Goal: Task Accomplishment & Management: Use online tool/utility

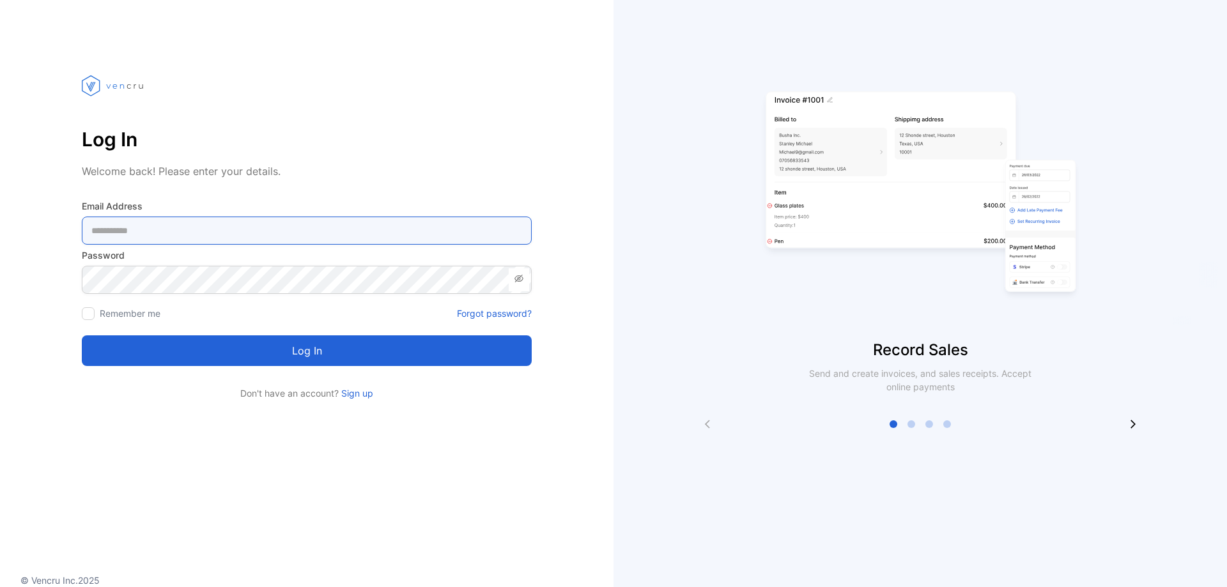
click at [105, 235] on Address-inputemail "email" at bounding box center [307, 231] width 450 height 28
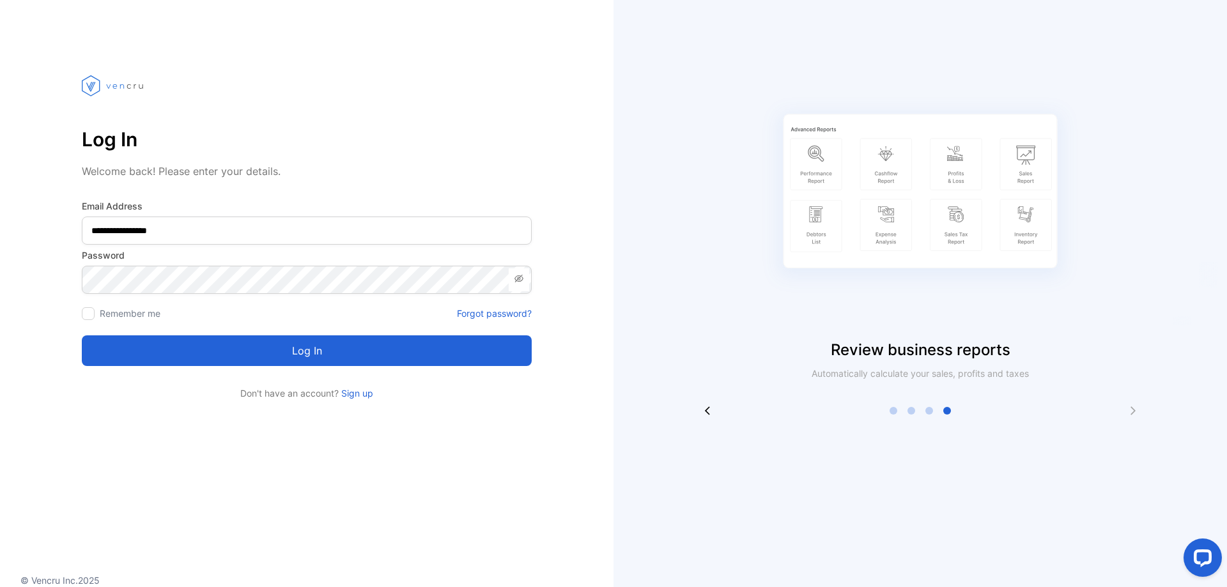
click at [258, 352] on button "Log in" at bounding box center [307, 351] width 450 height 31
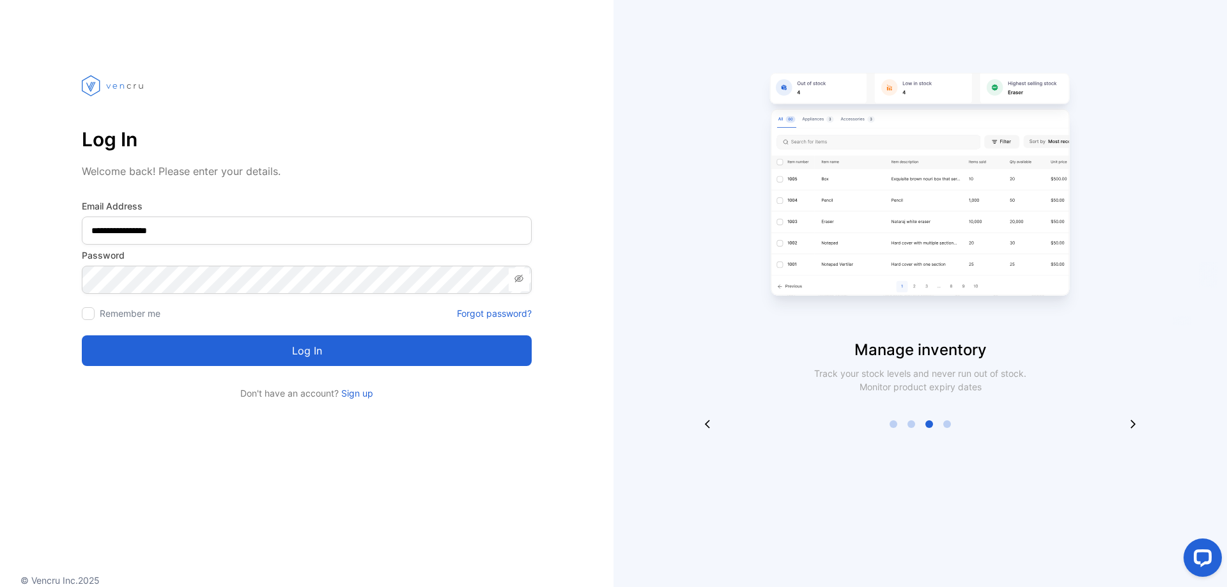
click at [265, 360] on button "Log in" at bounding box center [307, 351] width 450 height 31
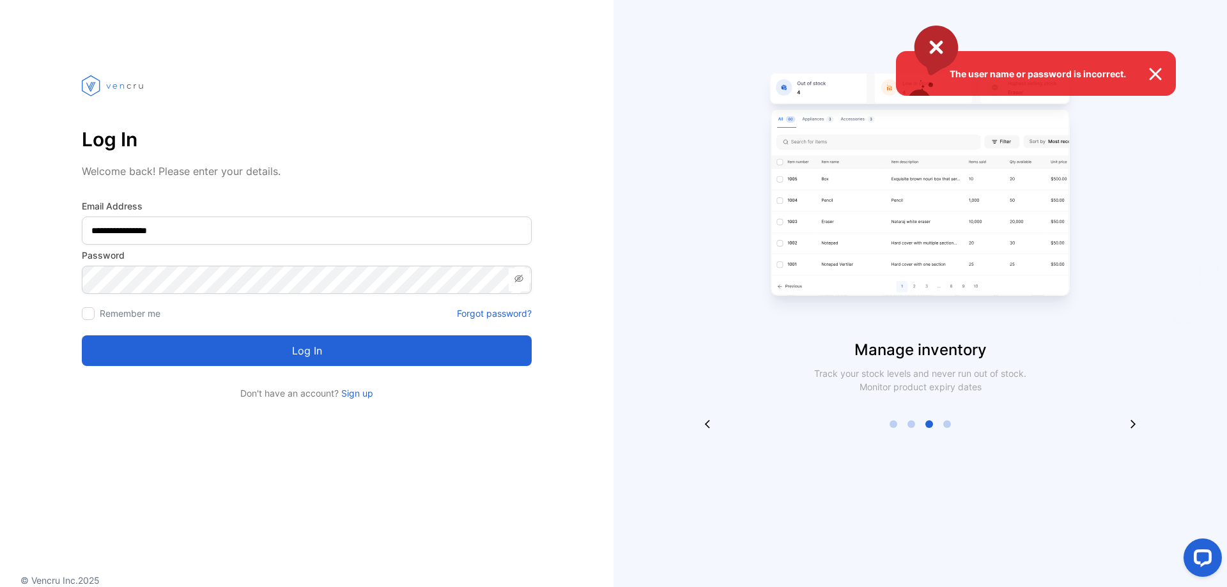
click at [167, 279] on div "The user name or password is incorrect." at bounding box center [613, 293] width 1227 height 587
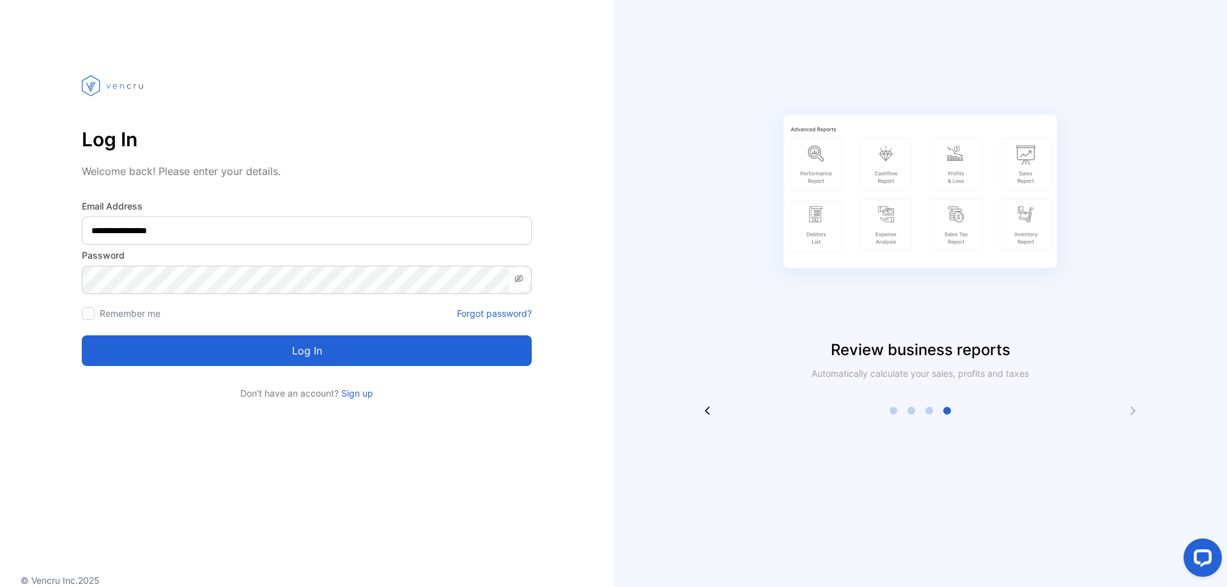
click at [238, 358] on button "Log in" at bounding box center [307, 351] width 450 height 31
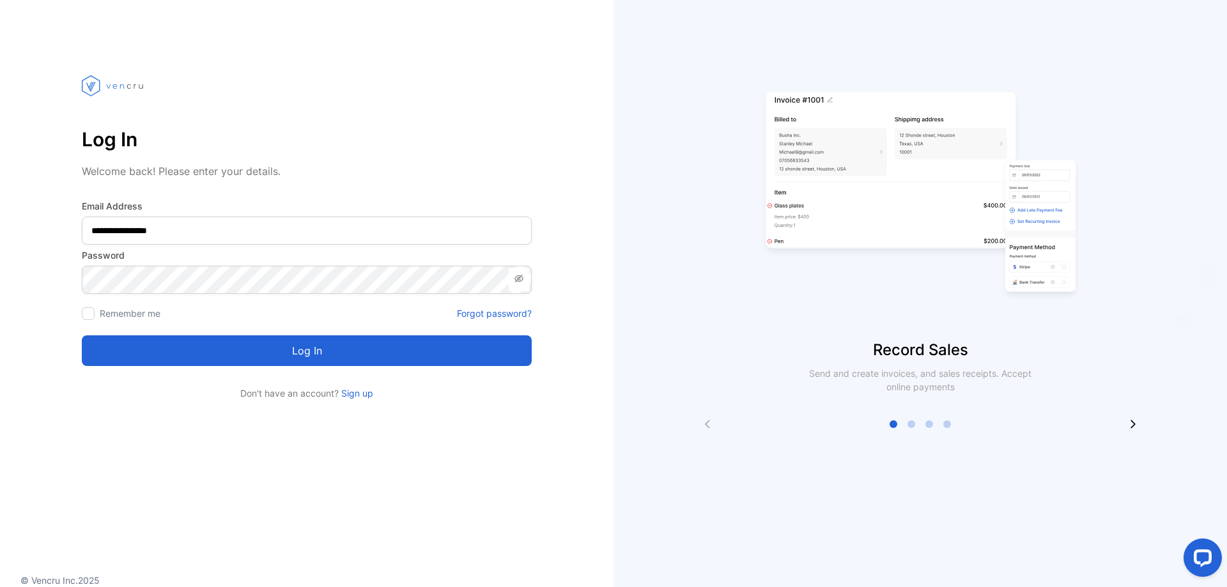
click at [300, 345] on button "Log in" at bounding box center [307, 351] width 450 height 31
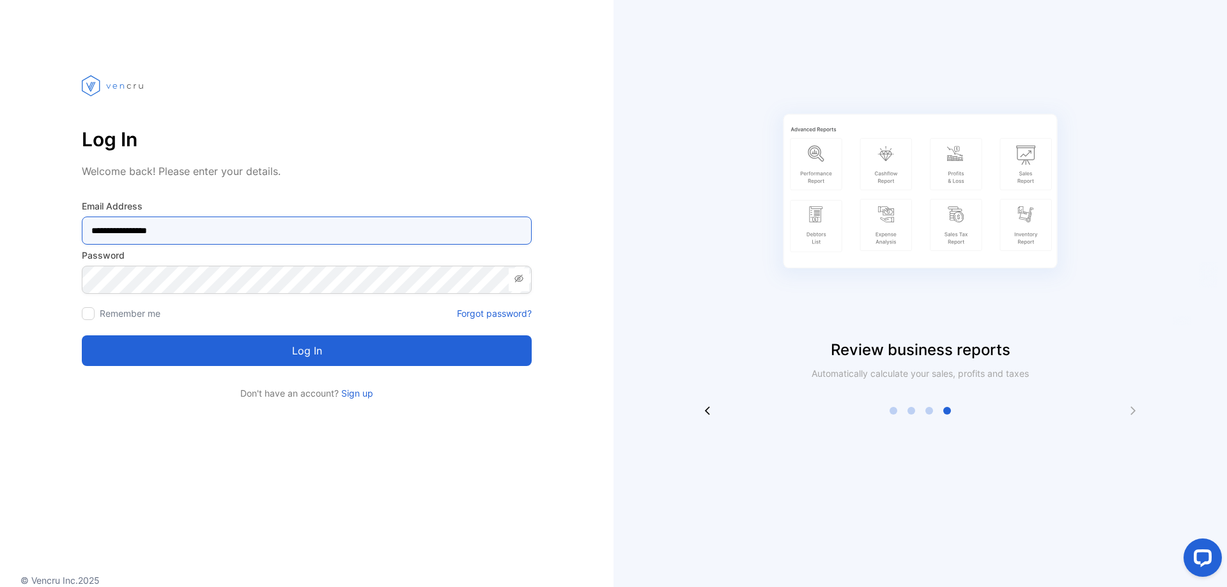
click at [200, 236] on Address-inputemail "**********" at bounding box center [307, 231] width 450 height 28
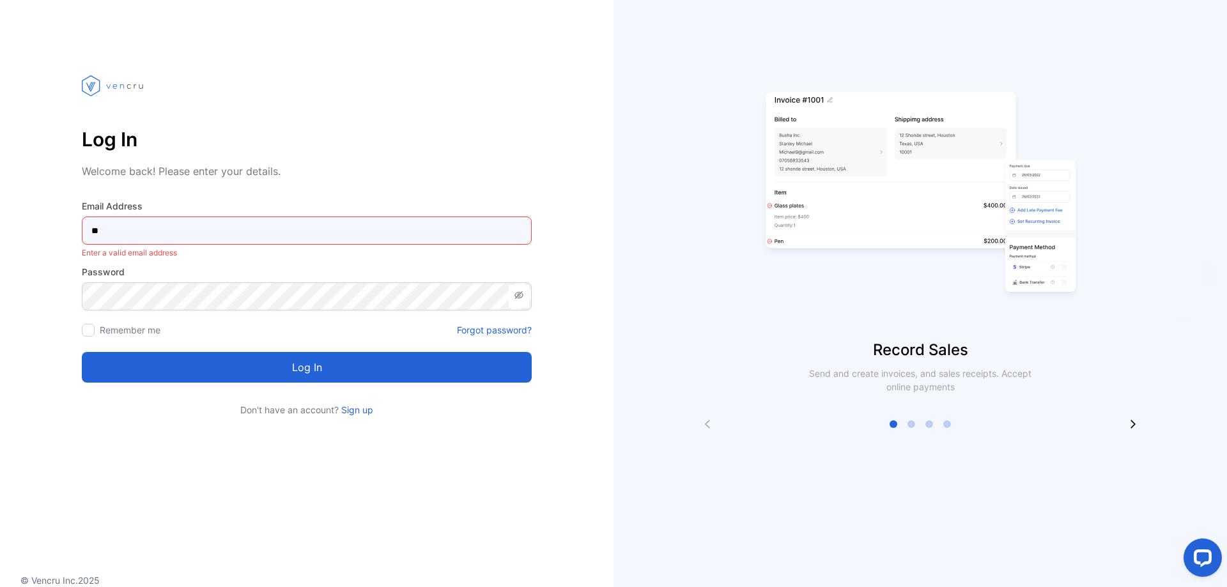
type Address-inputemail "*"
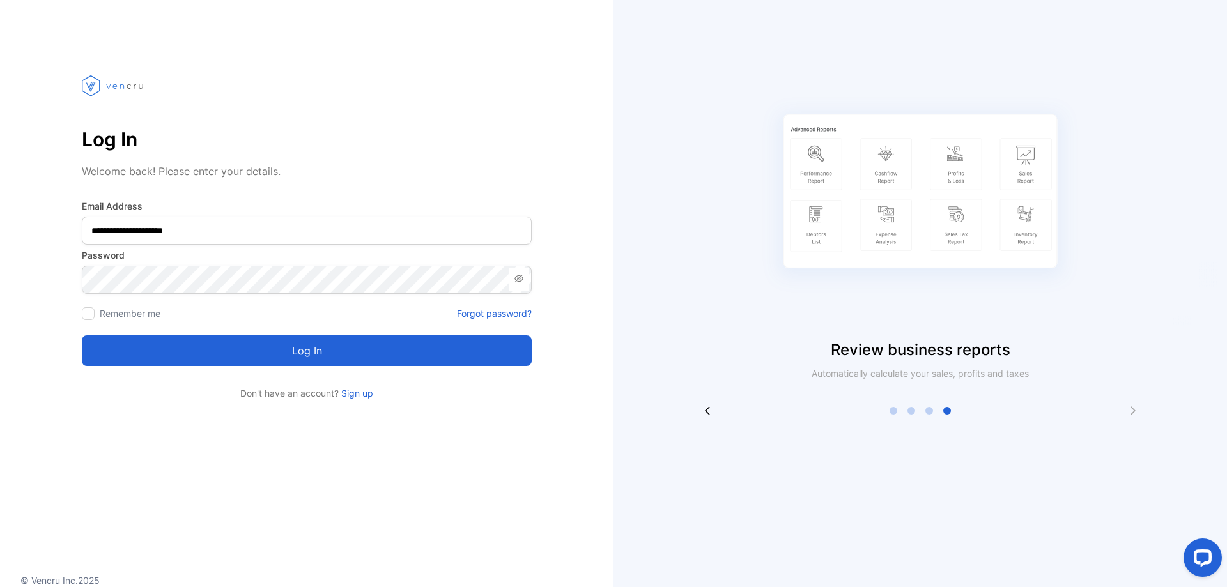
click at [286, 345] on button "Log in" at bounding box center [307, 351] width 450 height 31
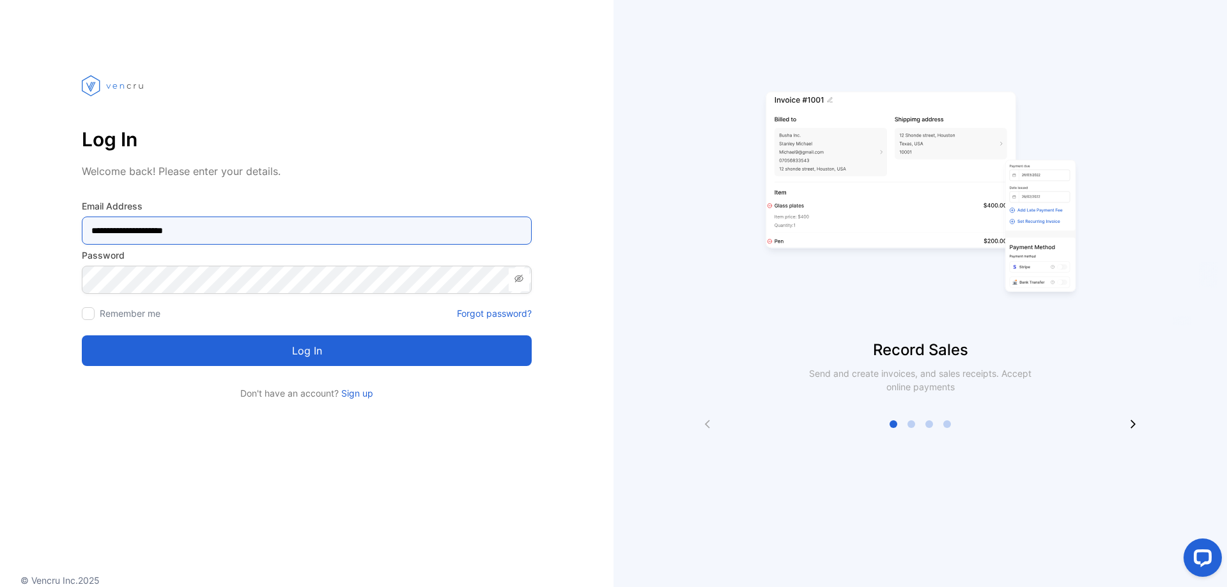
click at [217, 238] on Address-inputemail "**********" at bounding box center [307, 231] width 450 height 28
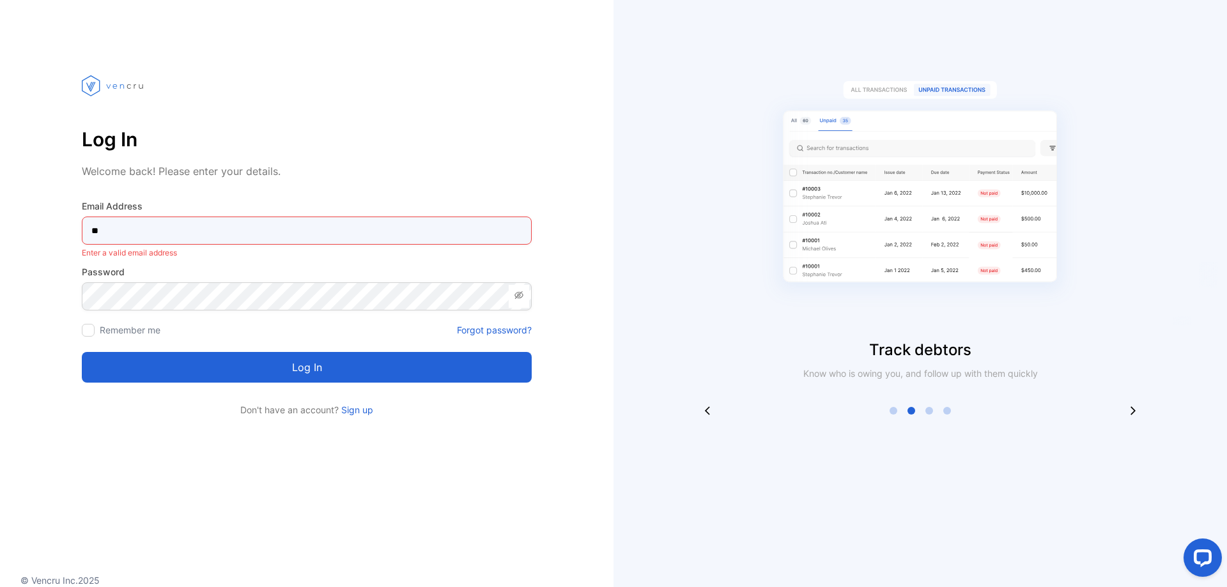
type Address-inputemail "*"
type Address-inputemail "**********"
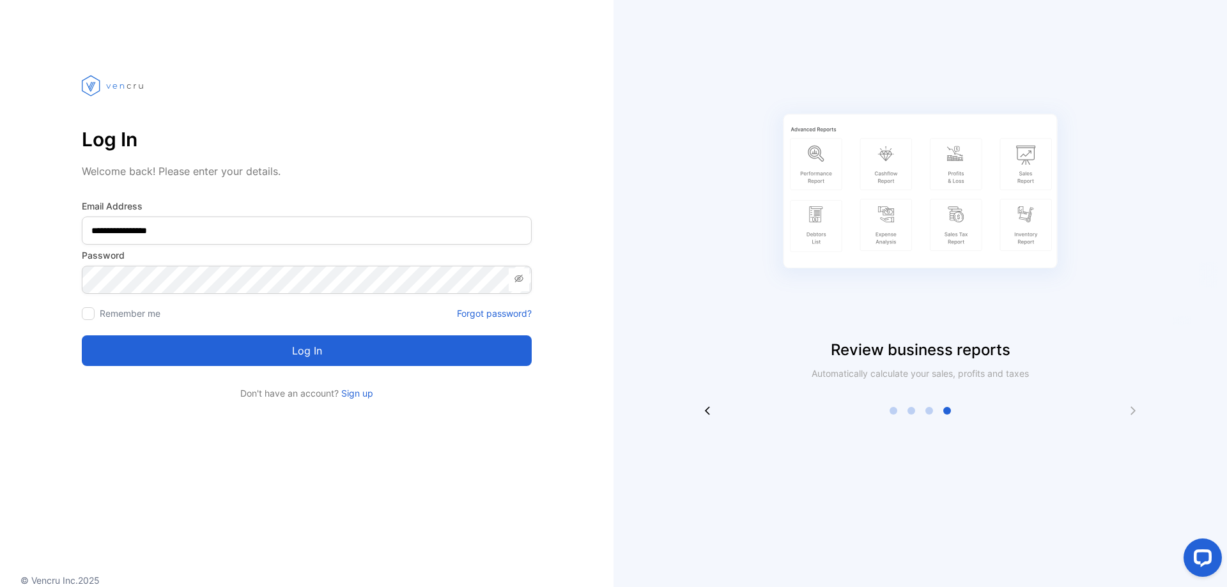
click at [298, 360] on button "Log in" at bounding box center [307, 351] width 450 height 31
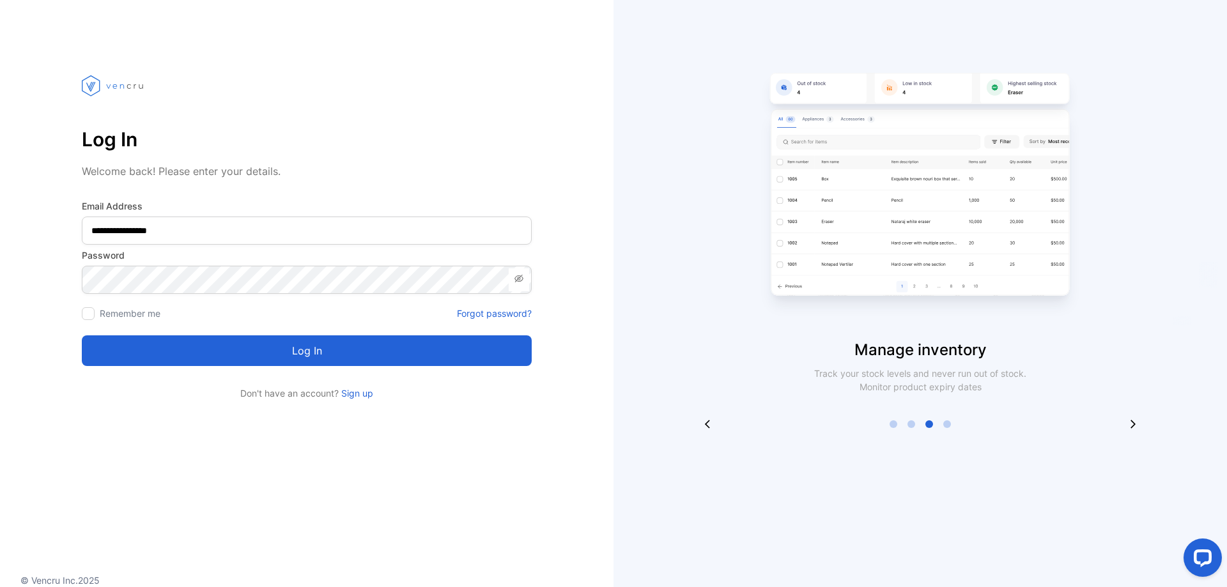
click at [300, 349] on button "Log in" at bounding box center [307, 351] width 450 height 31
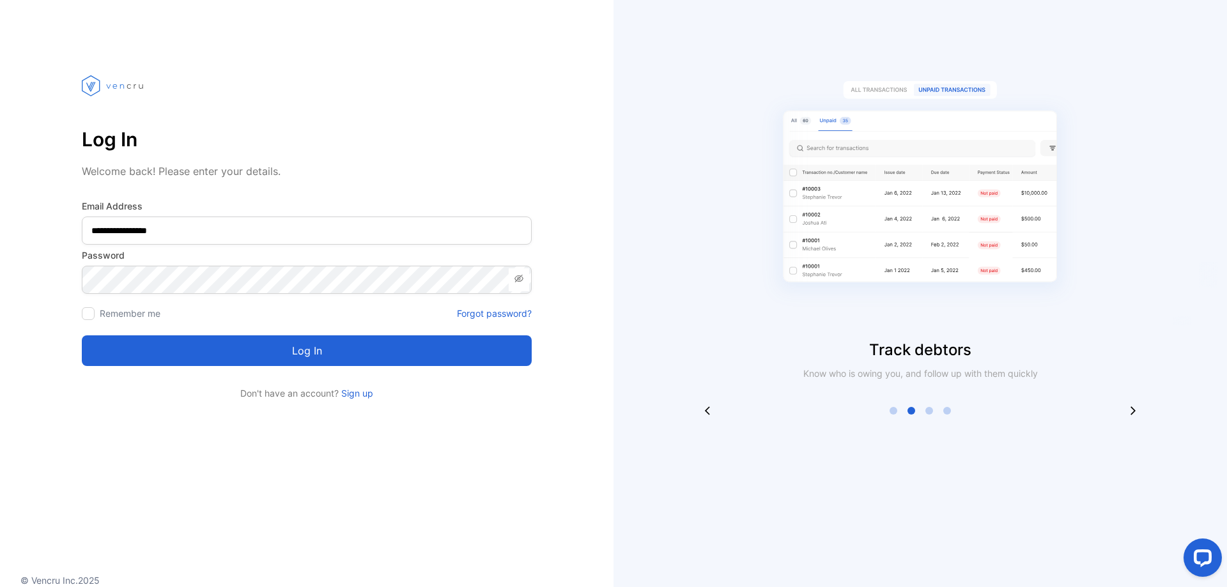
click at [298, 346] on button "Log in" at bounding box center [307, 351] width 450 height 31
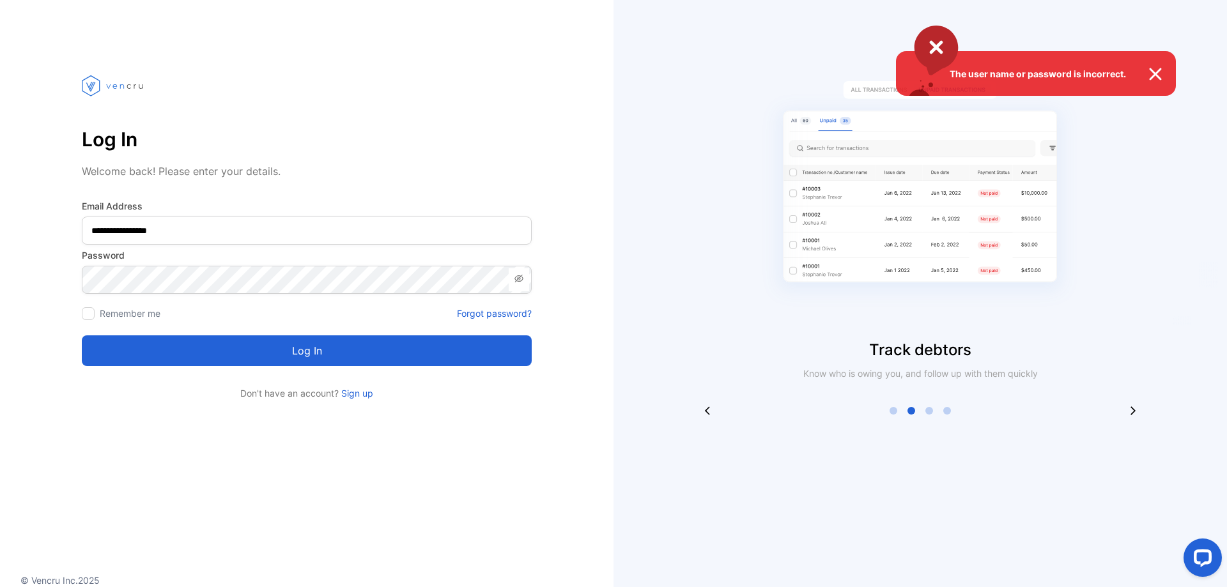
click at [481, 313] on div "The user name or password is incorrect." at bounding box center [613, 293] width 1227 height 587
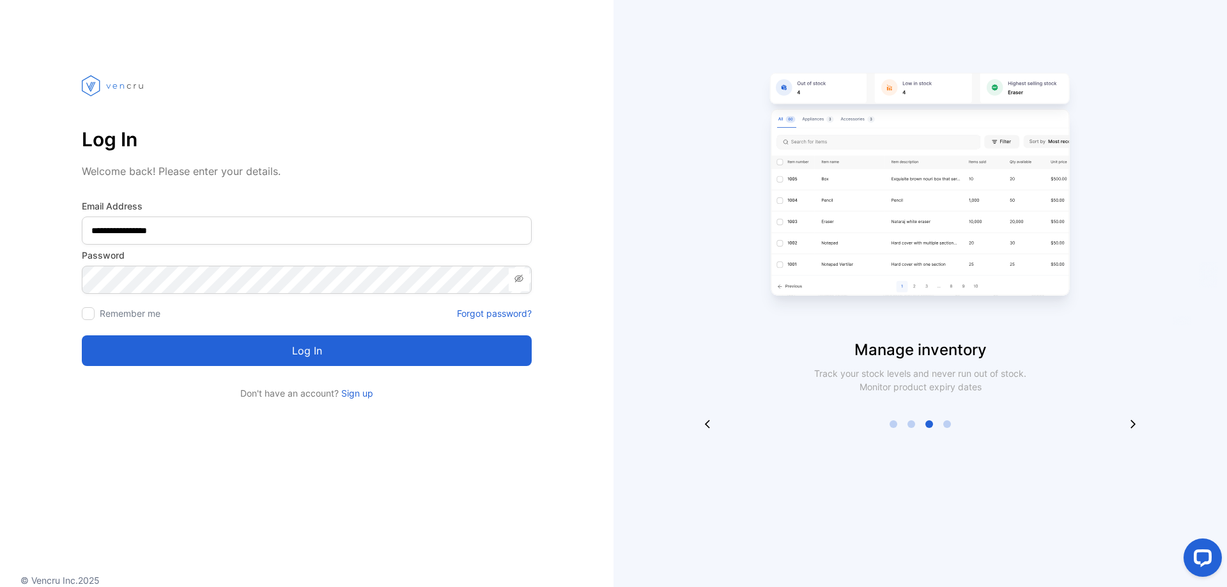
click at [474, 315] on link "Forgot password?" at bounding box center [494, 313] width 75 height 13
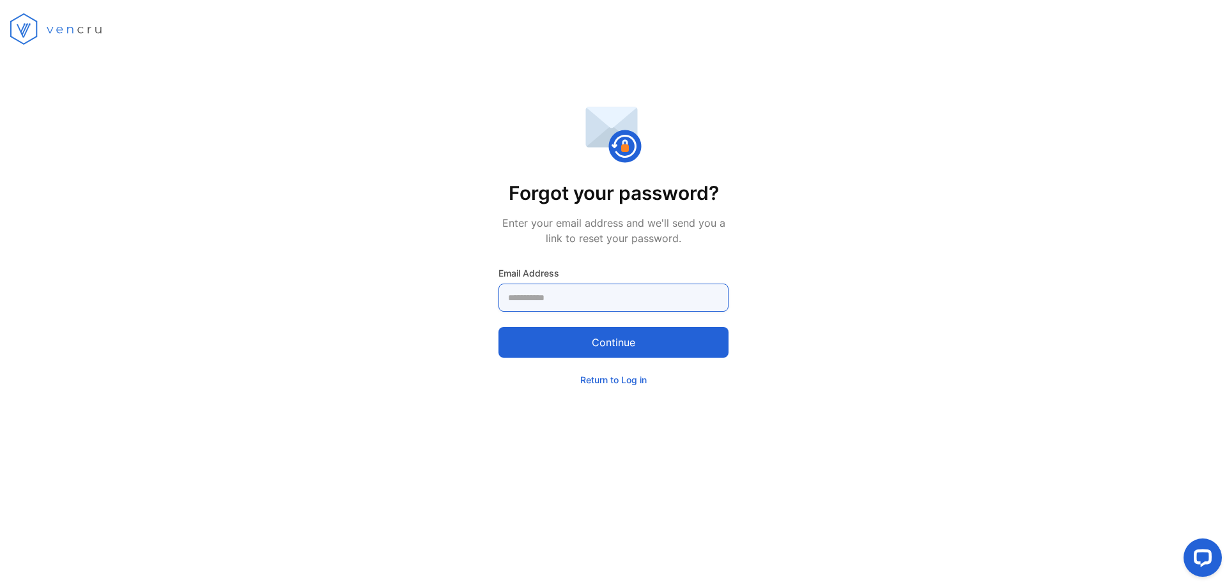
click at [536, 297] on Address-inputemail "email" at bounding box center [614, 298] width 230 height 28
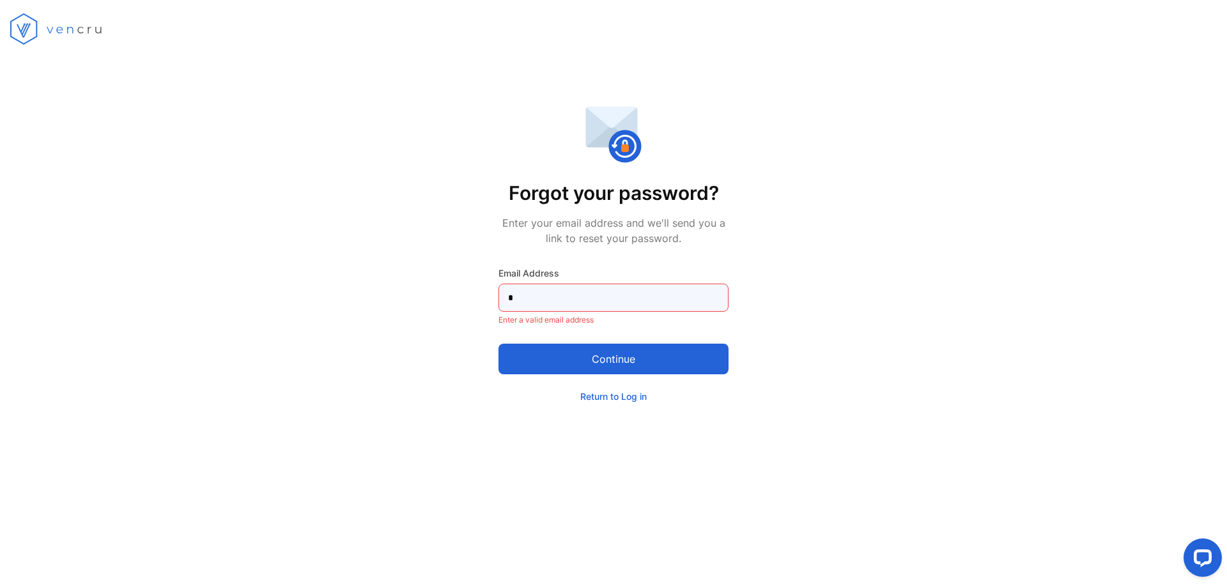
type Address-inputemail "**********"
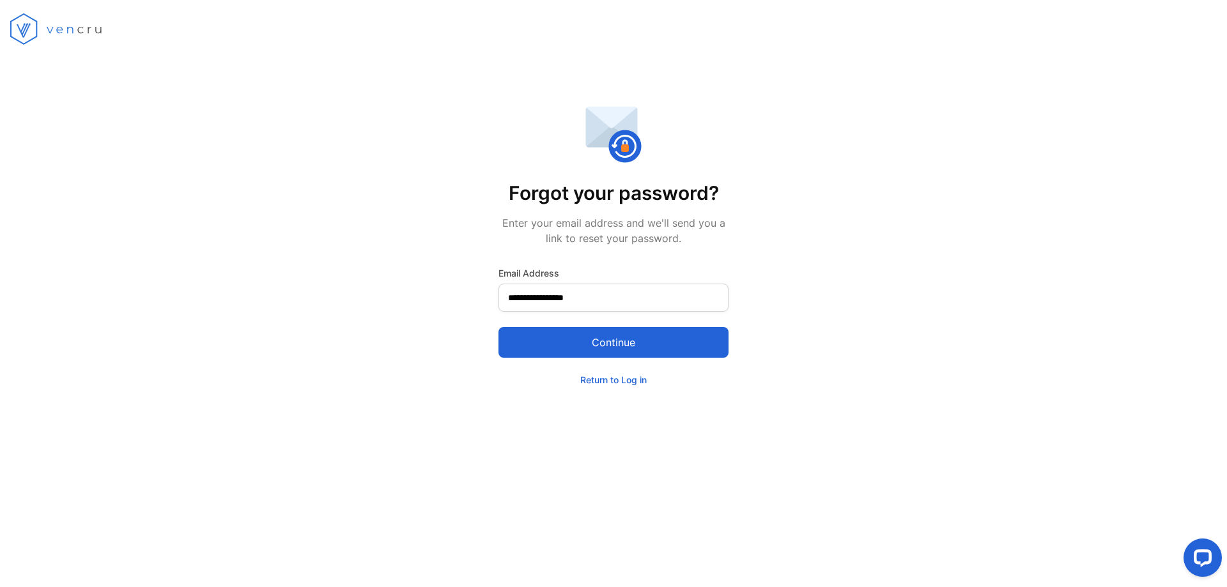
click at [610, 352] on button "Continue" at bounding box center [614, 342] width 230 height 31
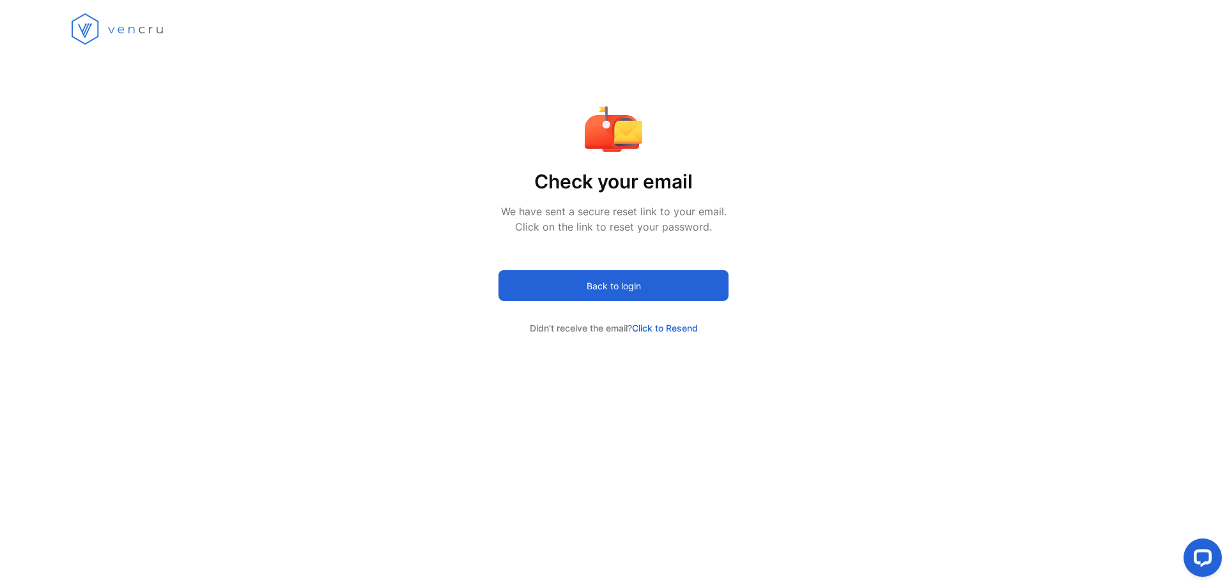
click at [649, 272] on button "Back to login" at bounding box center [614, 285] width 230 height 31
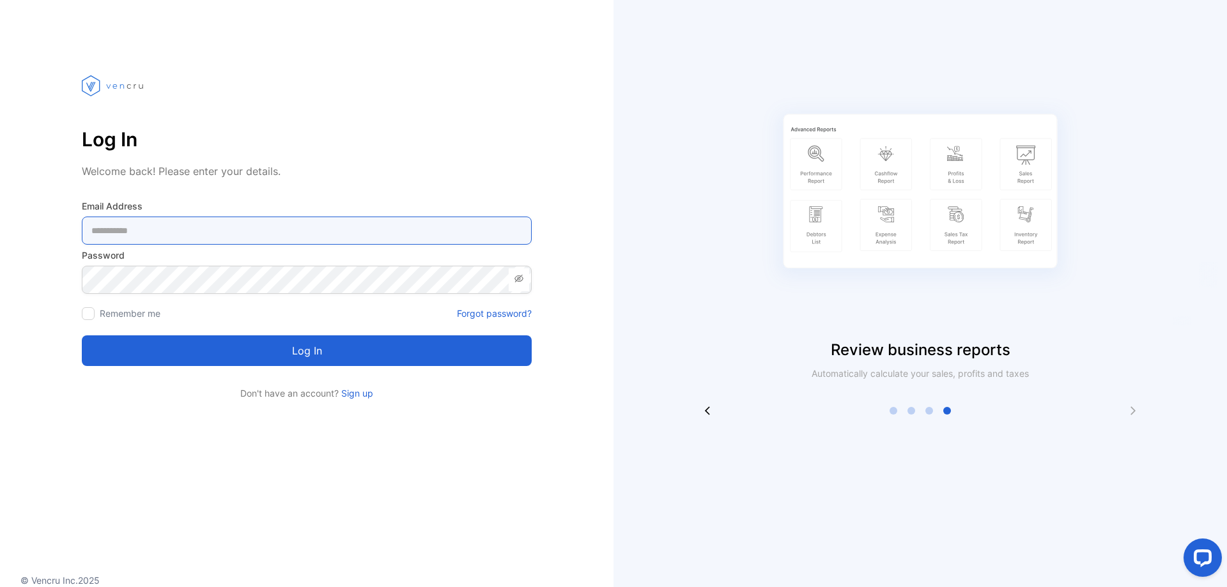
click at [114, 231] on Address-inputemail "email" at bounding box center [307, 231] width 450 height 28
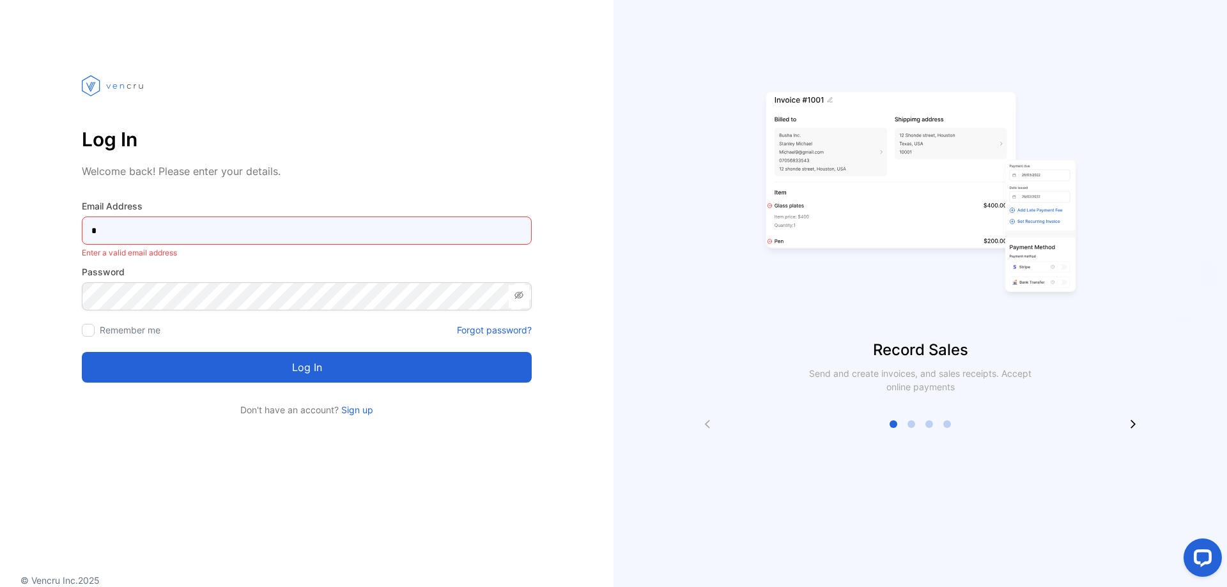
type Address-inputemail "**********"
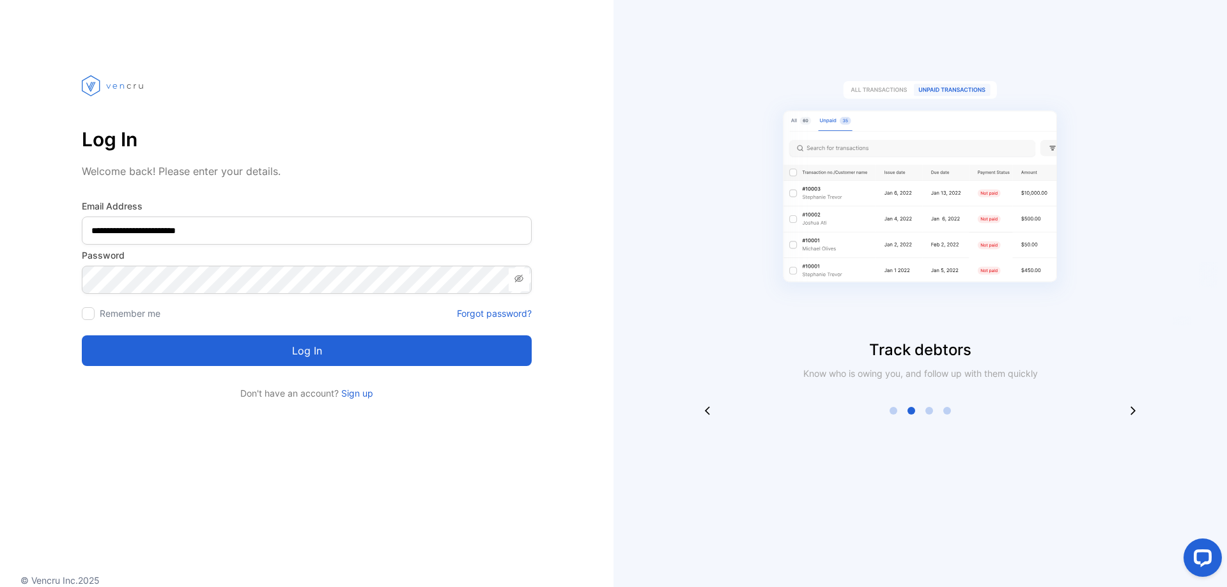
click at [284, 352] on button "Log in" at bounding box center [307, 351] width 450 height 31
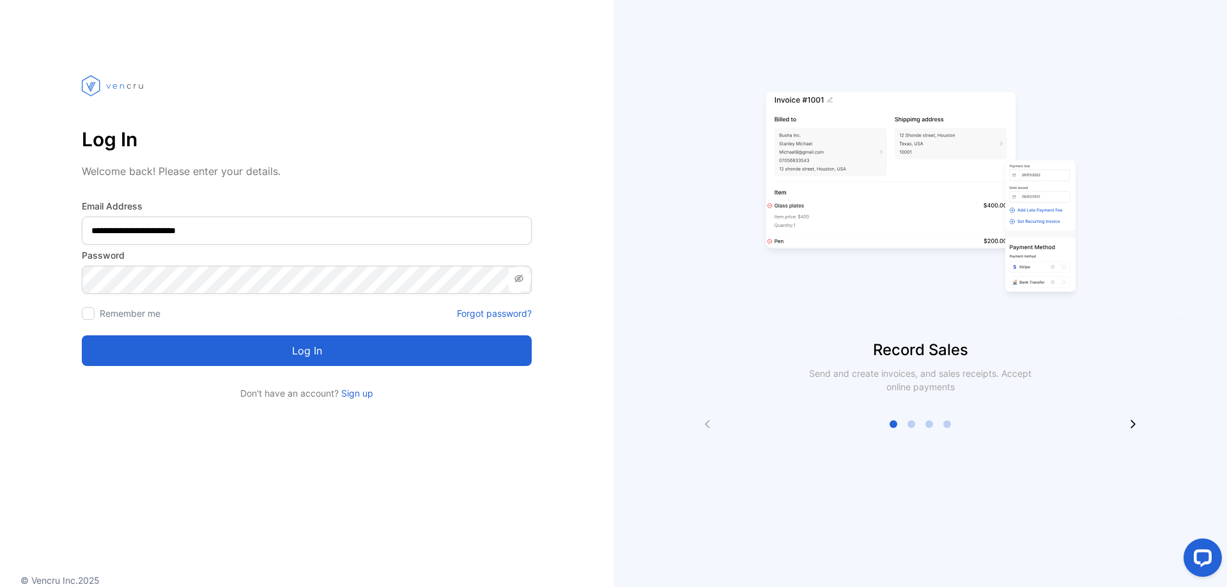
click at [275, 350] on button "Log in" at bounding box center [307, 351] width 450 height 31
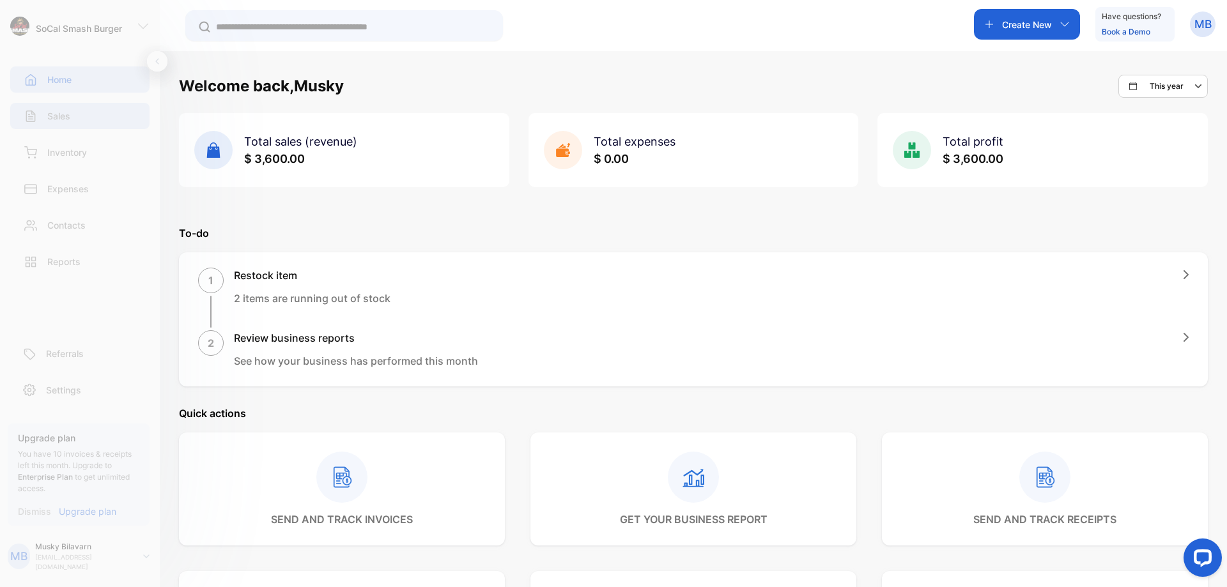
click at [63, 119] on p "Sales" at bounding box center [58, 115] width 23 height 13
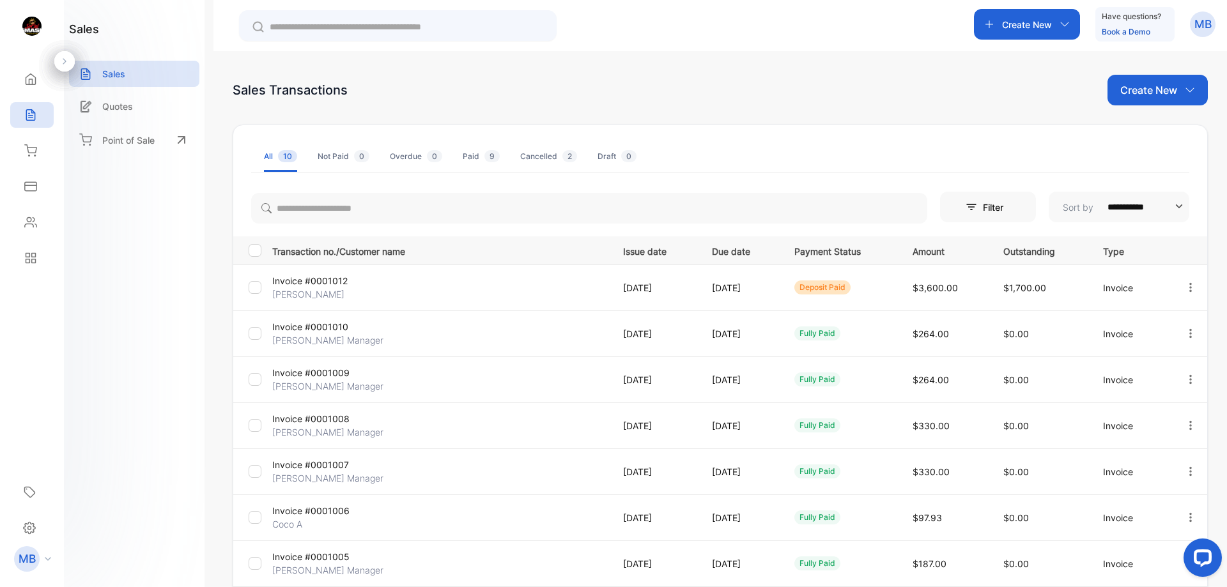
click at [1187, 286] on icon "button" at bounding box center [1191, 288] width 12 height 12
click at [1135, 360] on span "Record payment" at bounding box center [1154, 360] width 80 height 15
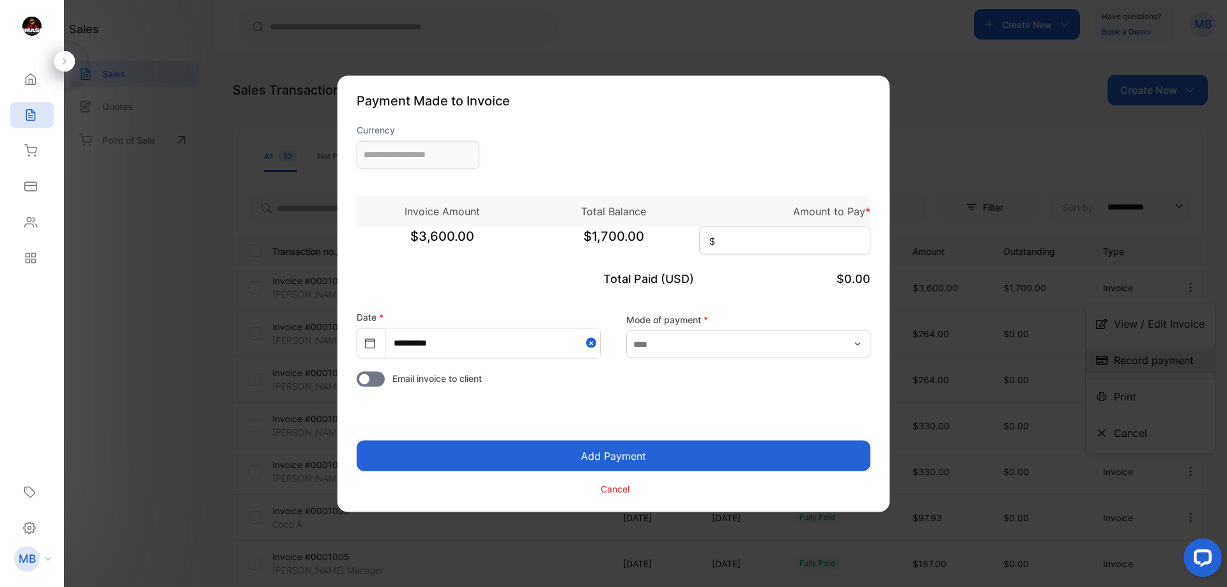
type input "**********"
click at [822, 242] on input at bounding box center [784, 240] width 171 height 28
type input "***"
click at [593, 454] on button "Add Payment" at bounding box center [614, 455] width 514 height 31
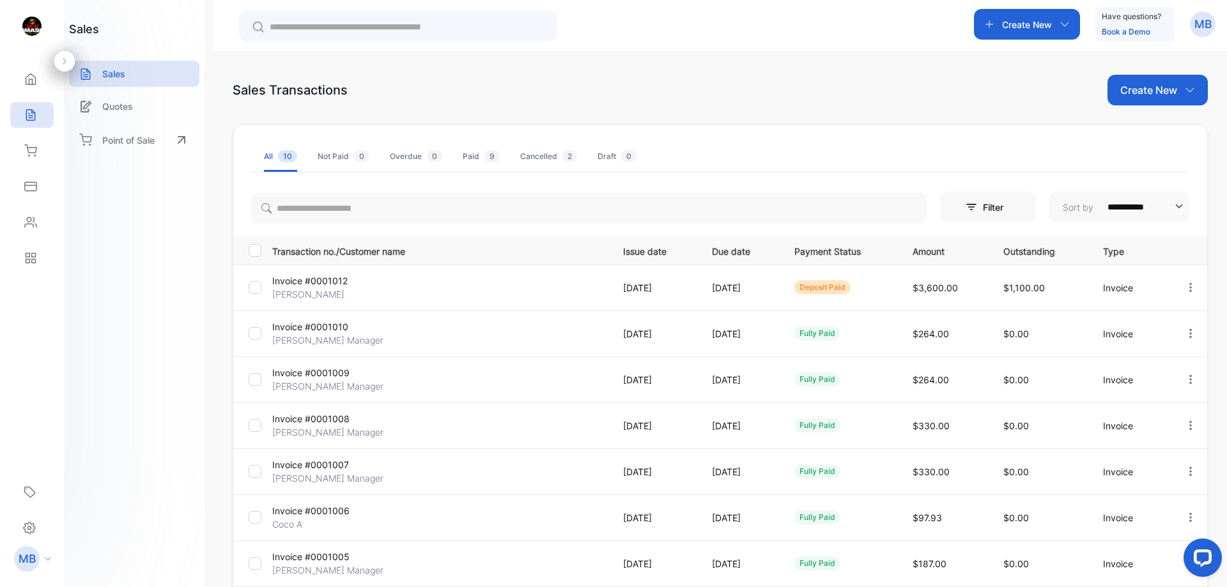
click at [754, 293] on p "[DATE]" at bounding box center [740, 287] width 56 height 13
click at [768, 284] on p "[DATE]" at bounding box center [740, 287] width 56 height 13
click at [1188, 286] on icon "button" at bounding box center [1191, 288] width 12 height 12
click at [1145, 329] on span "View / Edit Invoice" at bounding box center [1159, 323] width 91 height 15
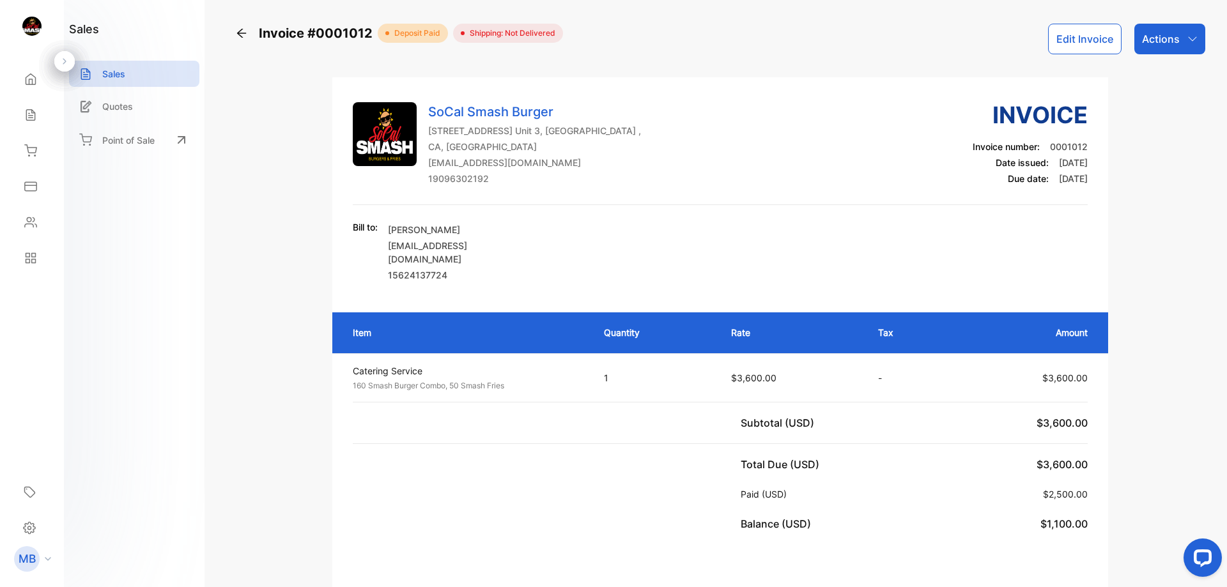
click at [1163, 36] on p "Actions" at bounding box center [1161, 38] width 38 height 15
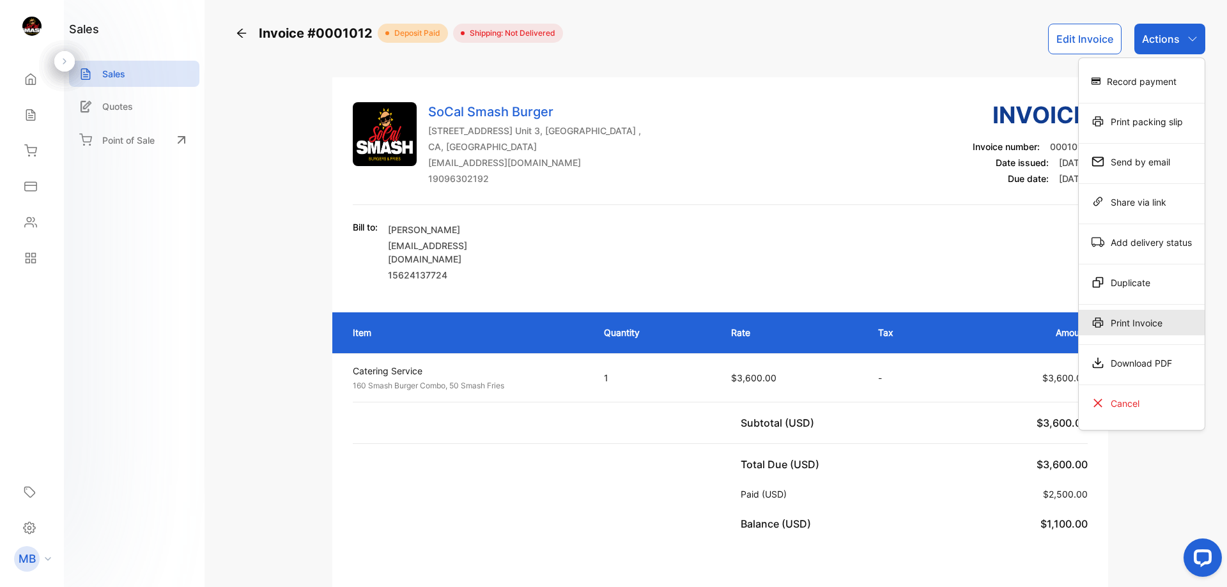
click at [1118, 322] on div "Print Invoice" at bounding box center [1142, 323] width 126 height 26
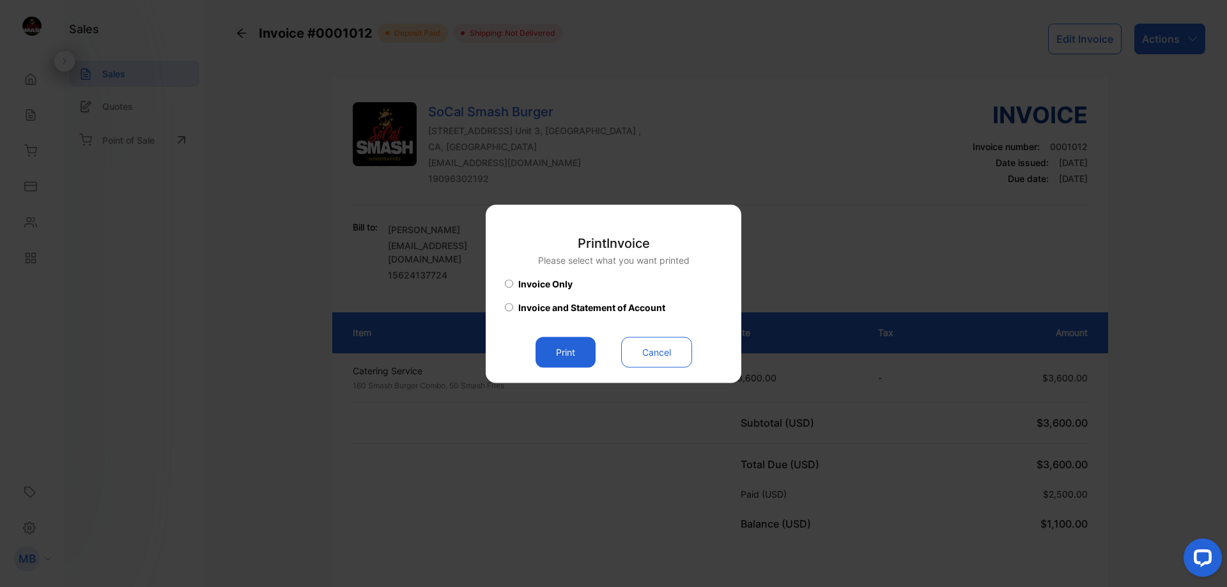
click at [564, 355] on button "Print" at bounding box center [566, 352] width 60 height 31
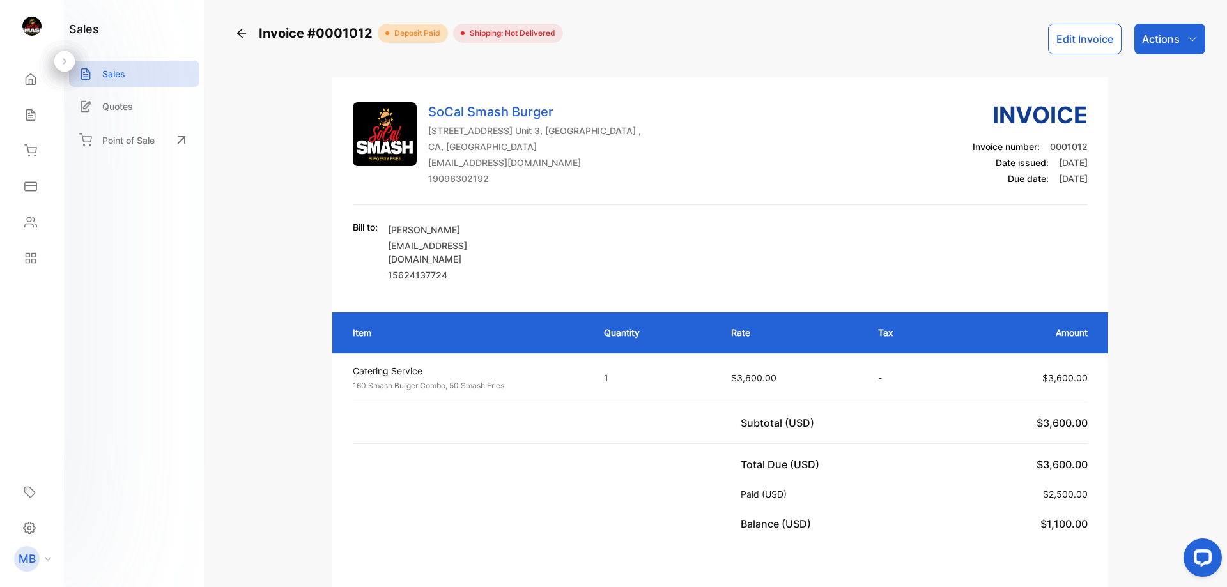
click at [1158, 34] on p "Actions" at bounding box center [1161, 38] width 38 height 15
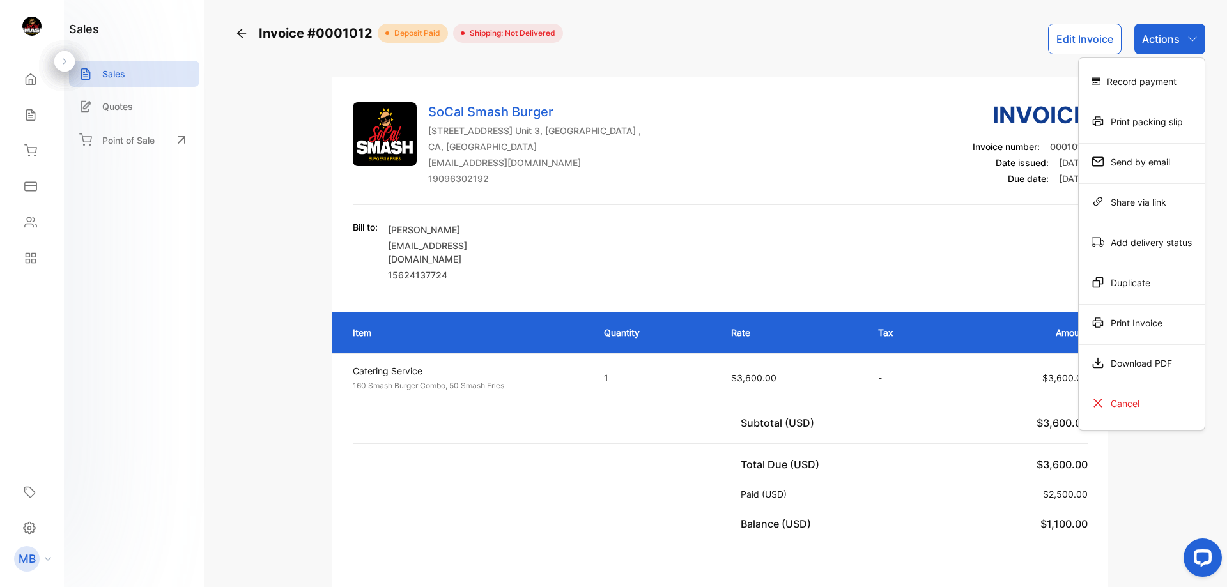
click at [1133, 365] on div "Download PDF" at bounding box center [1142, 363] width 126 height 26
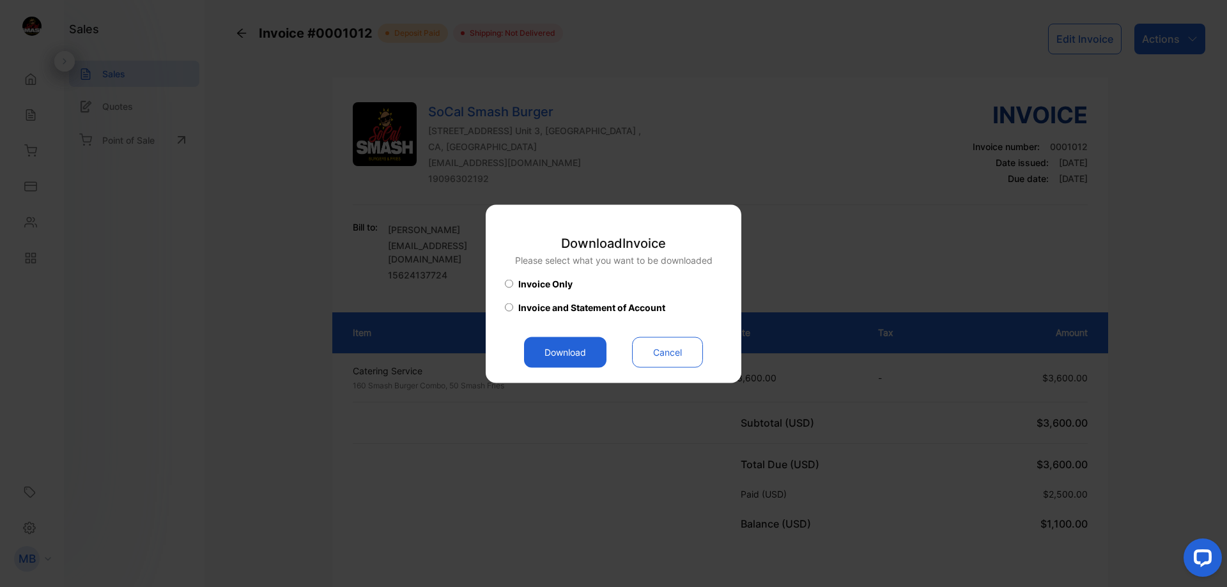
click at [554, 350] on button "Download" at bounding box center [565, 352] width 82 height 31
